Goal: Information Seeking & Learning: Learn about a topic

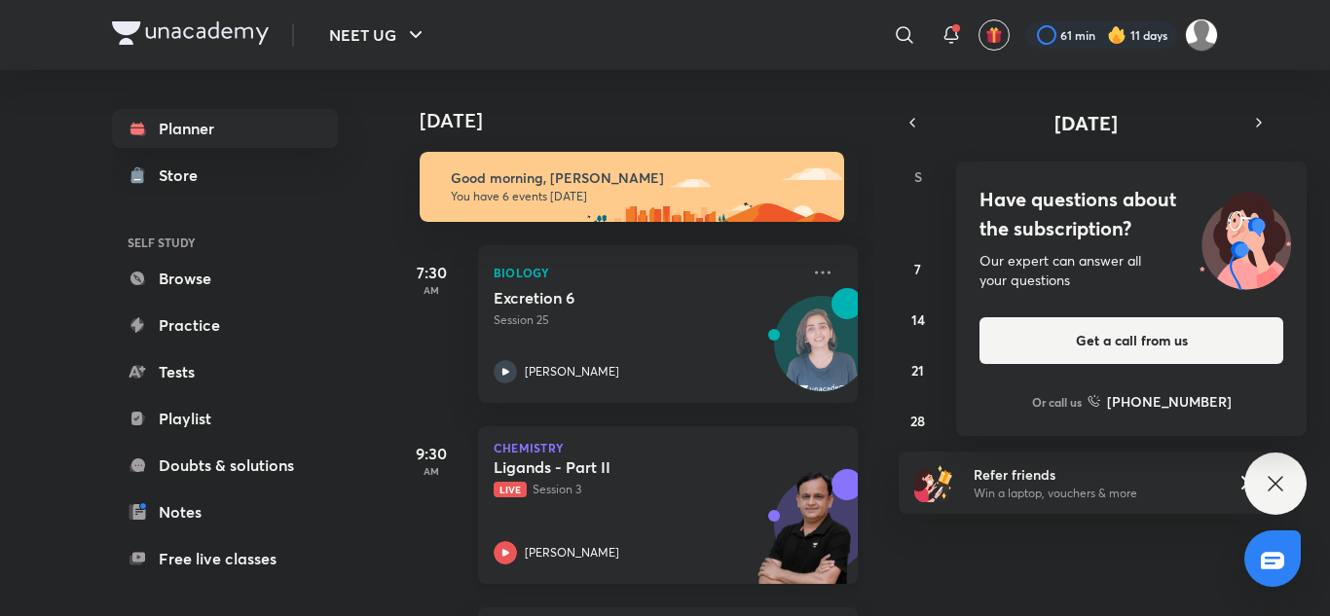
click at [591, 530] on div "Ligands - Part II Live Session 3 [PERSON_NAME]" at bounding box center [647, 511] width 306 height 107
